Goal: Use online tool/utility: Utilize a website feature to perform a specific function

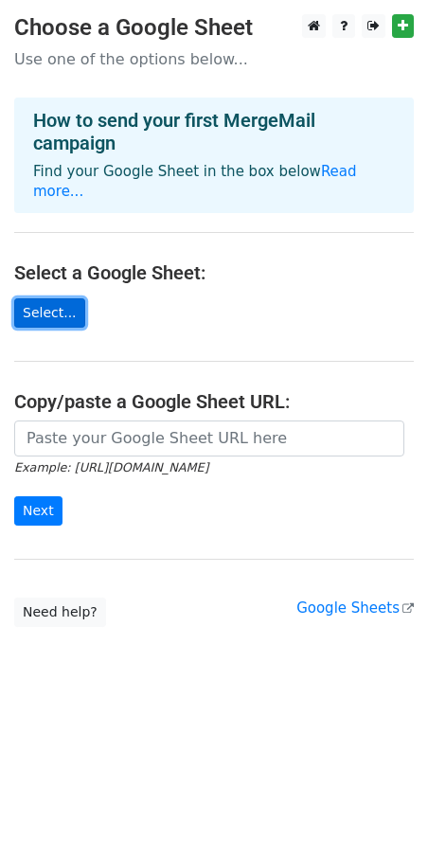
click at [41, 304] on link "Select..." at bounding box center [49, 312] width 71 height 29
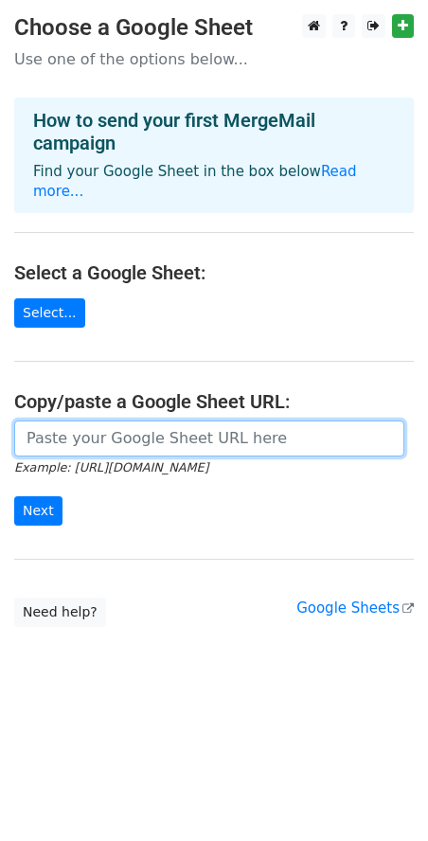
click at [176, 421] on input "url" at bounding box center [209, 439] width 390 height 36
paste input "A sponsorship opportunity with impact"
type input "A sponsorship opportunity with impact"
drag, startPoint x: 294, startPoint y: 430, endPoint x: -14, endPoint y: 415, distance: 308.2
click at [0, 415] on html "Choose a Google Sheet Use one of the options below... How to send your first Me…" at bounding box center [214, 420] width 428 height 841
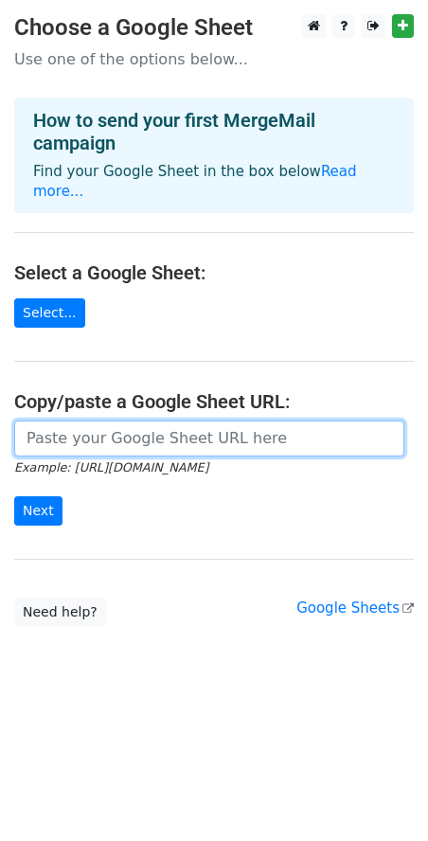
click at [139, 421] on input "url" at bounding box center [209, 439] width 390 height 36
paste input "[URL][DOMAIN_NAME]"
type input "[URL][DOMAIN_NAME]"
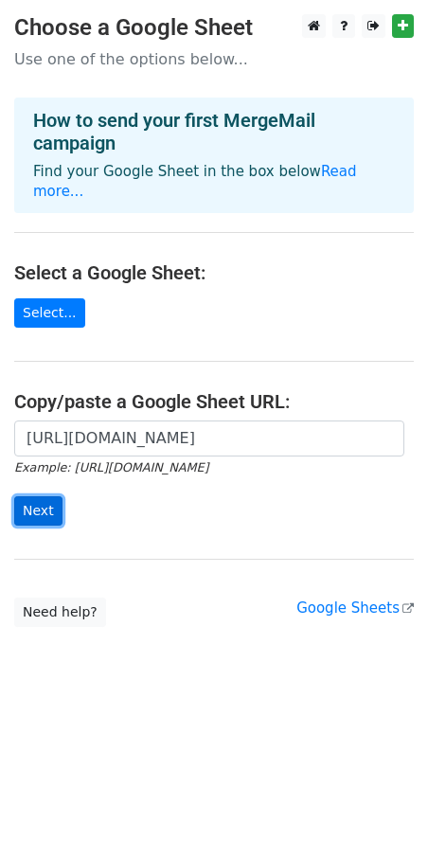
scroll to position [0, 0]
click at [43, 496] on input "Next" at bounding box center [38, 510] width 48 height 29
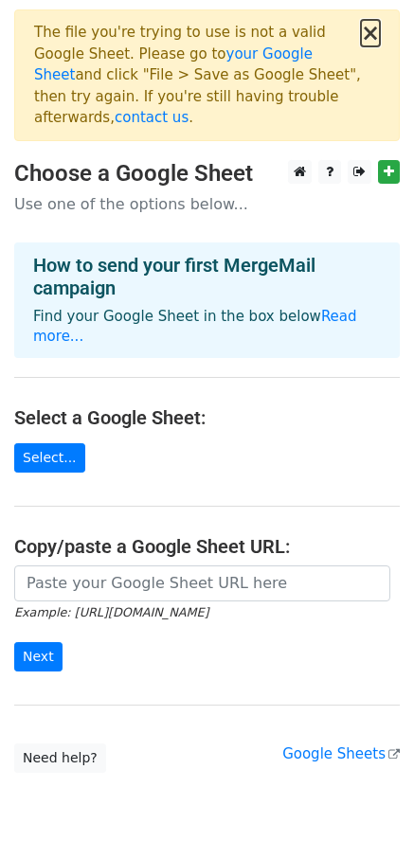
click at [377, 41] on button "×" at bounding box center [370, 33] width 19 height 23
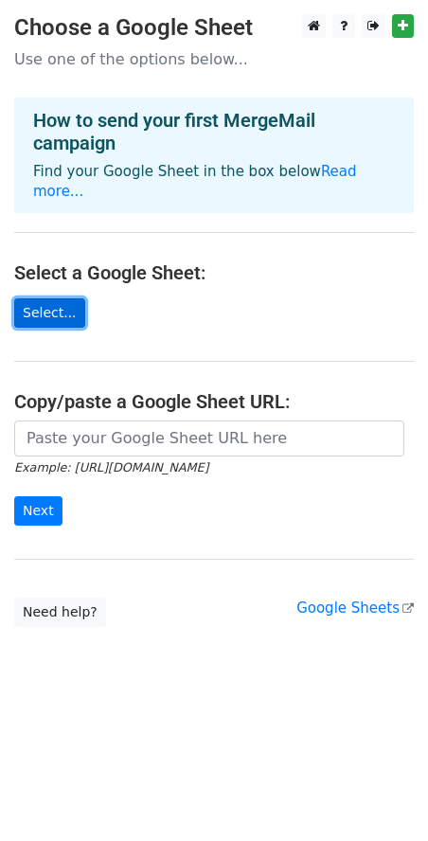
click at [34, 298] on link "Select..." at bounding box center [49, 312] width 71 height 29
click at [56, 298] on link "Select..." at bounding box center [49, 312] width 71 height 29
